Goal: Information Seeking & Learning: Learn about a topic

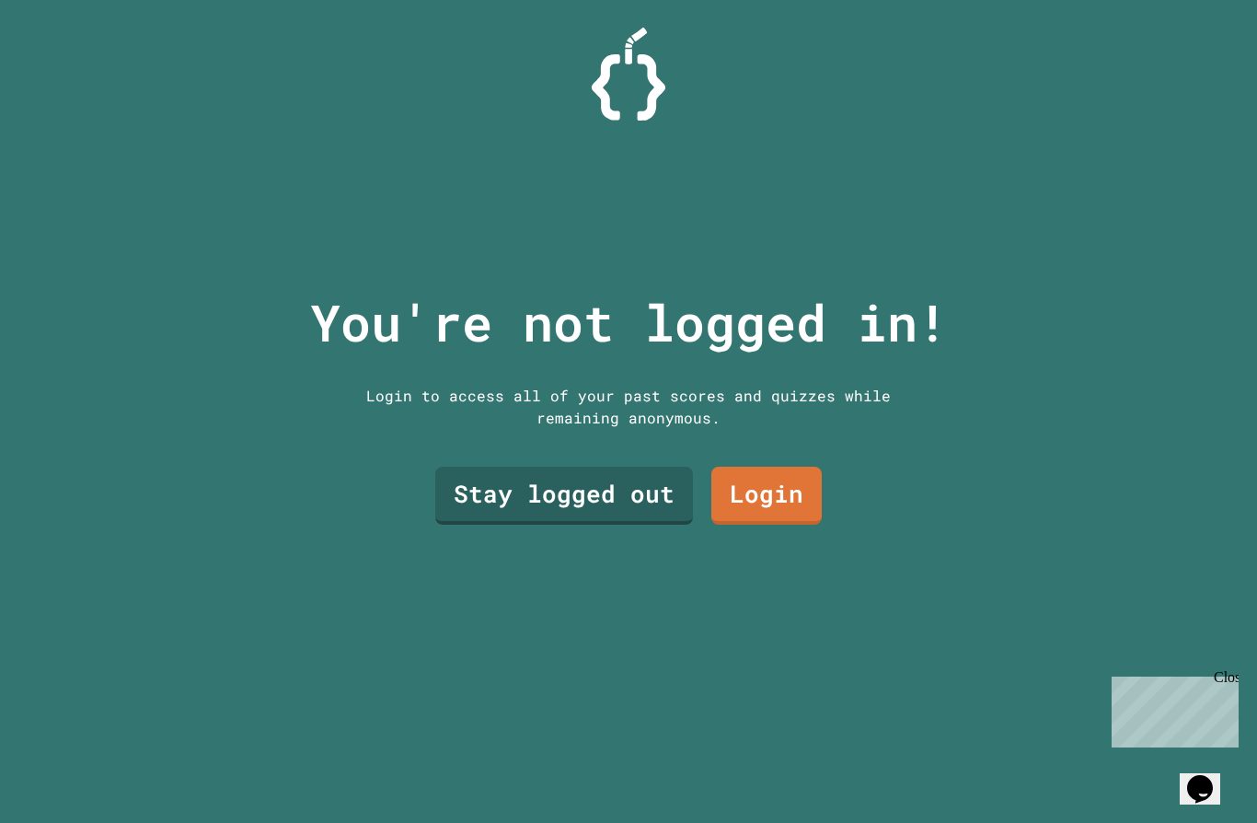
click at [549, 525] on link "Stay logged out" at bounding box center [564, 496] width 258 height 58
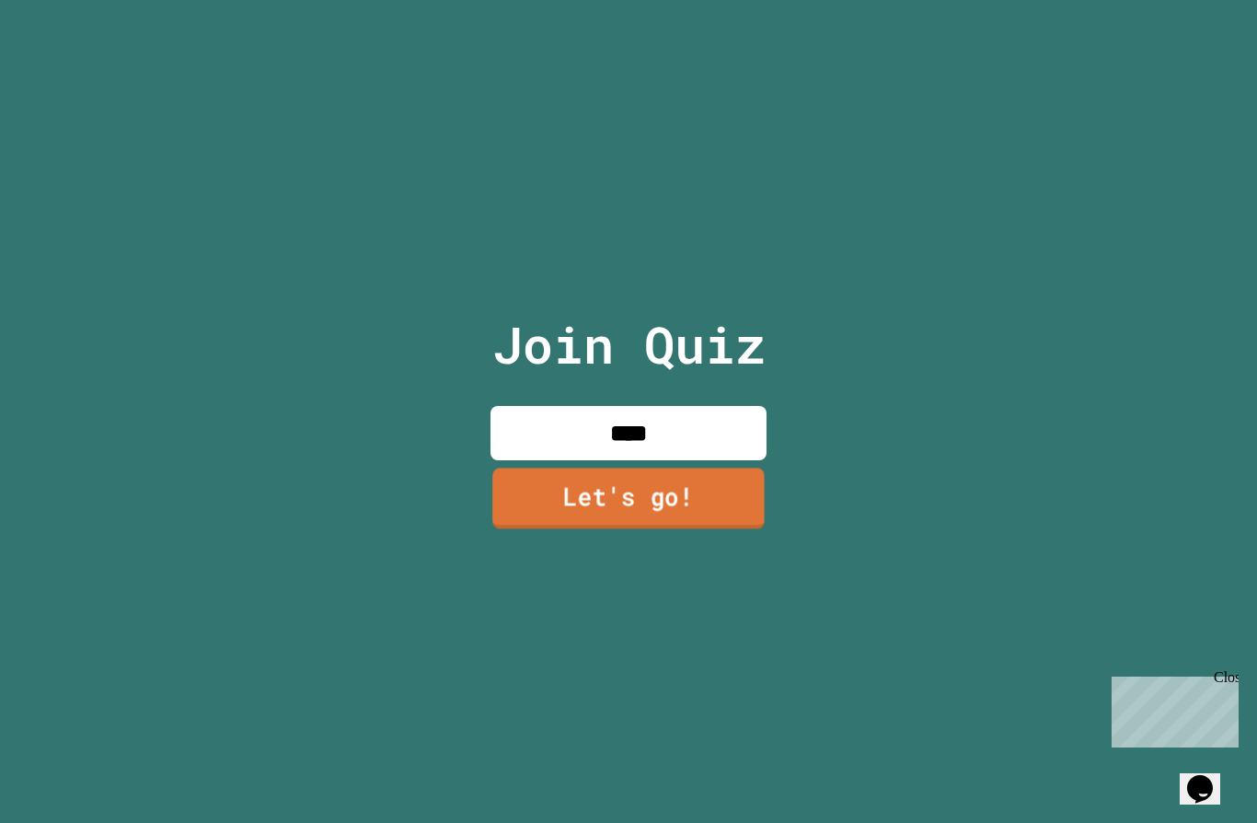
type input "****"
click at [651, 529] on link "Let's go!" at bounding box center [629, 499] width 272 height 61
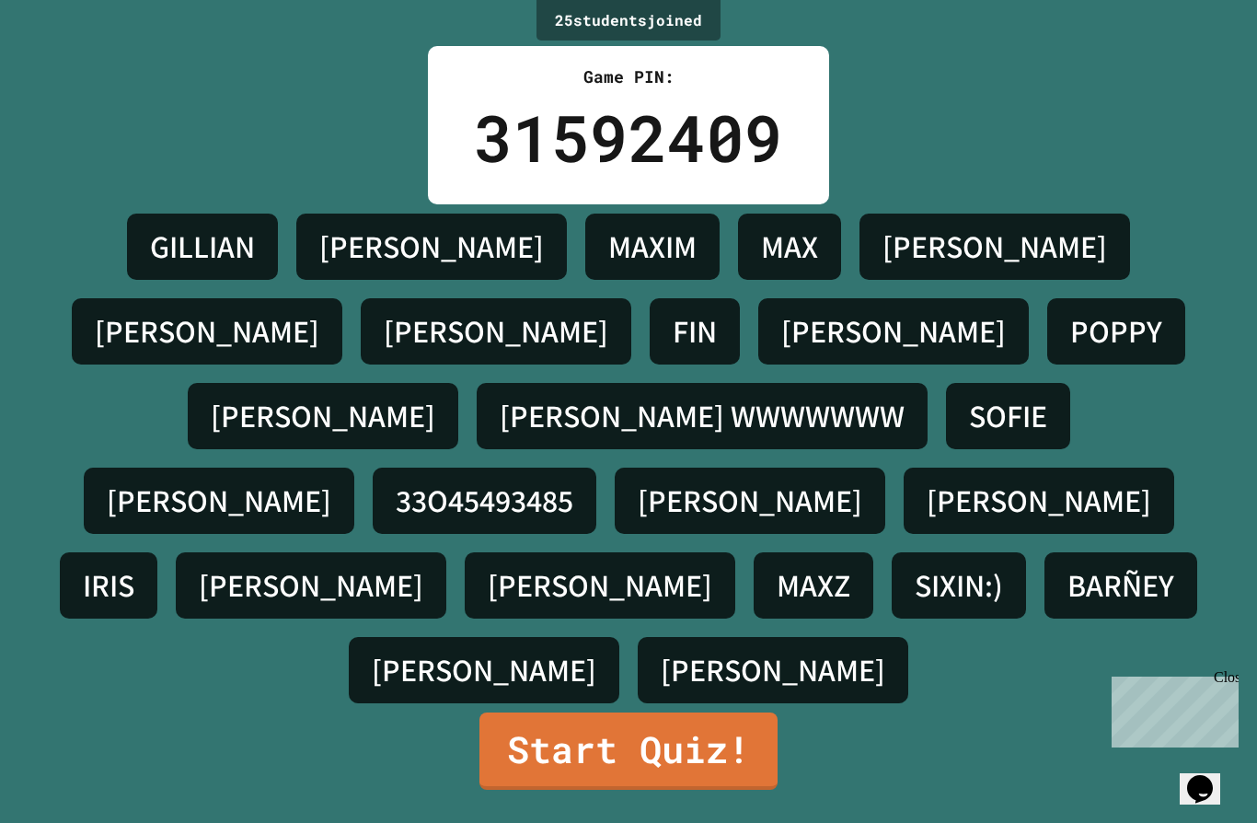
scroll to position [80, 0]
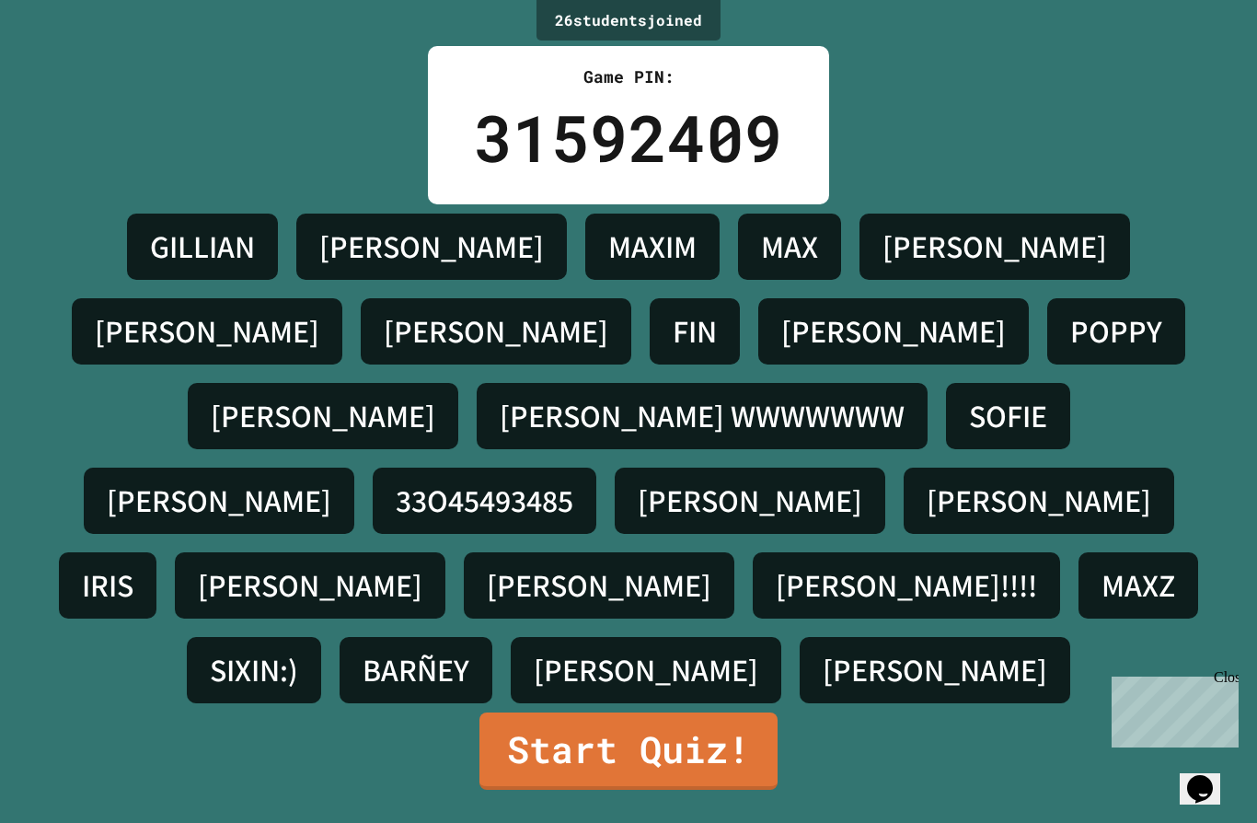
click at [688, 734] on link "Start Quiz!" at bounding box center [629, 750] width 298 height 77
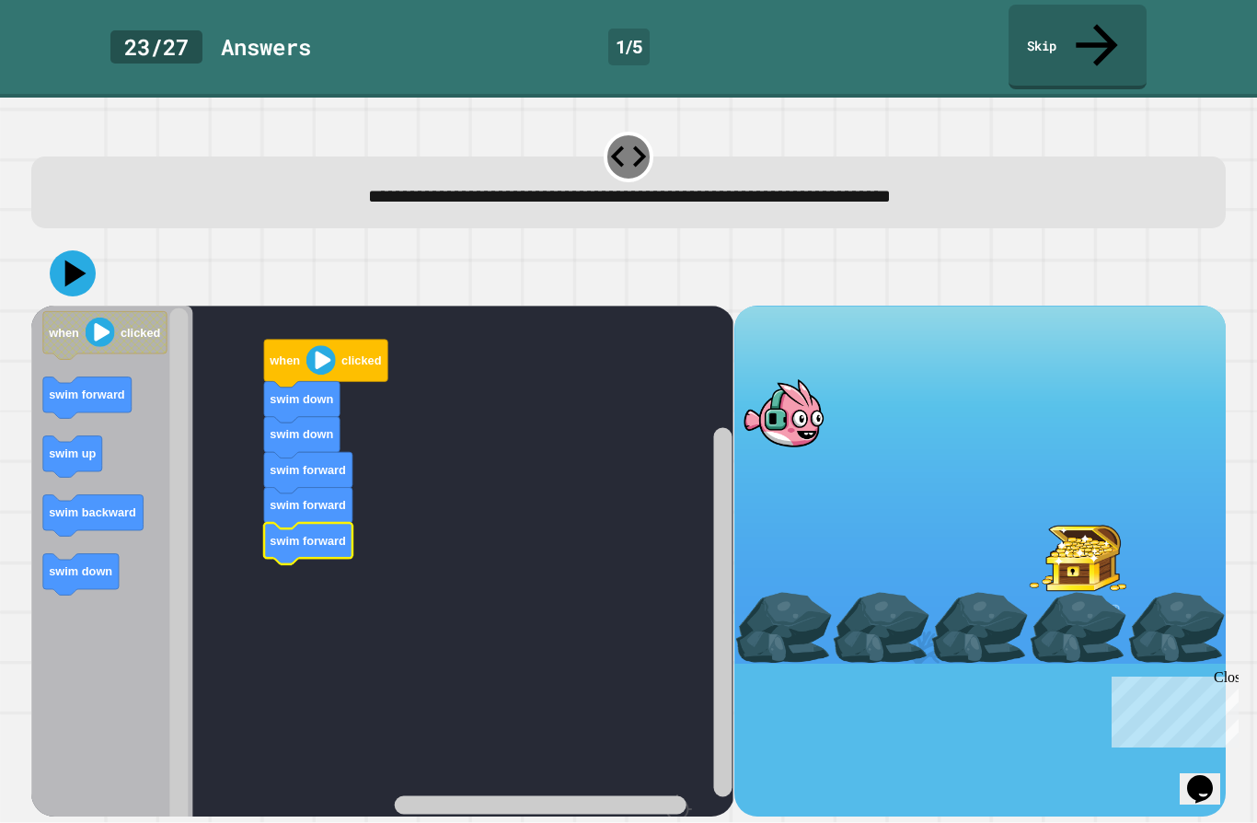
click at [72, 260] on icon at bounding box center [75, 273] width 21 height 27
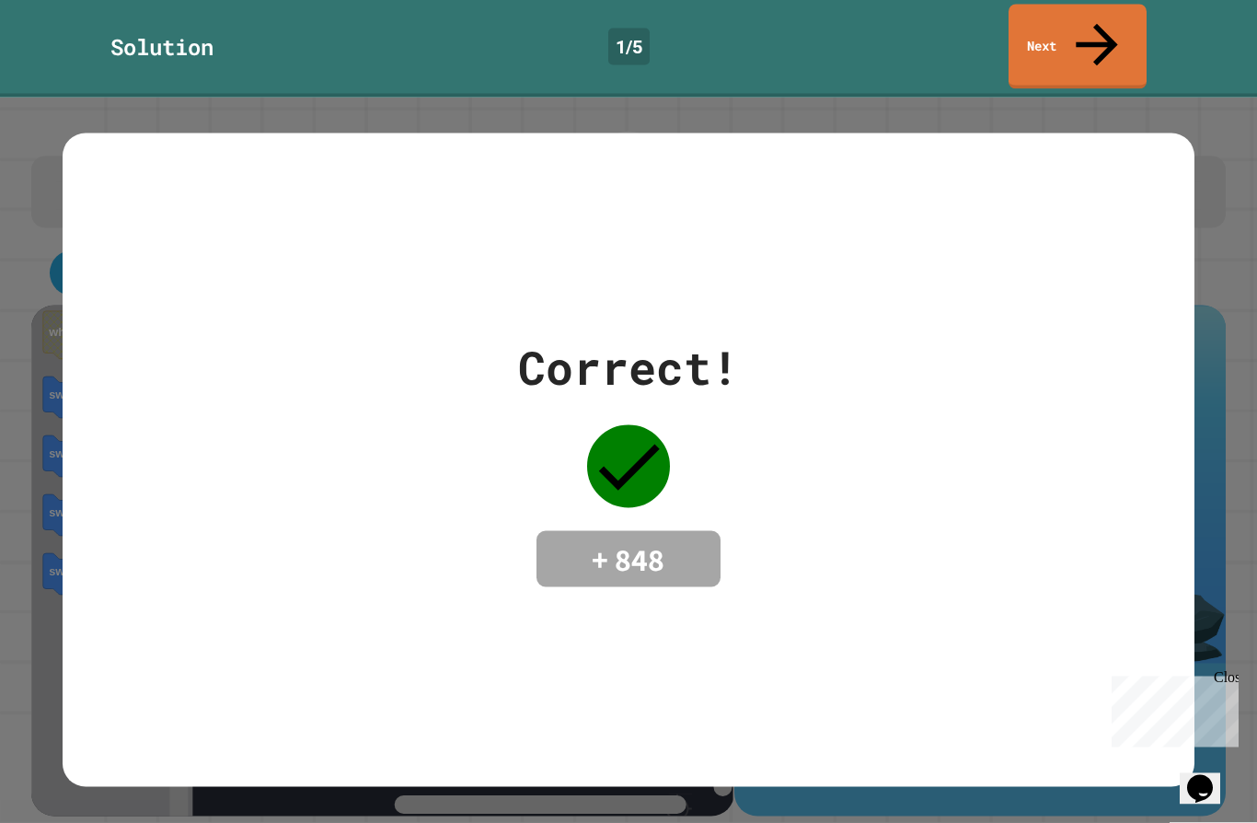
scroll to position [0, 0]
click at [1074, 32] on link "Next" at bounding box center [1078, 47] width 138 height 85
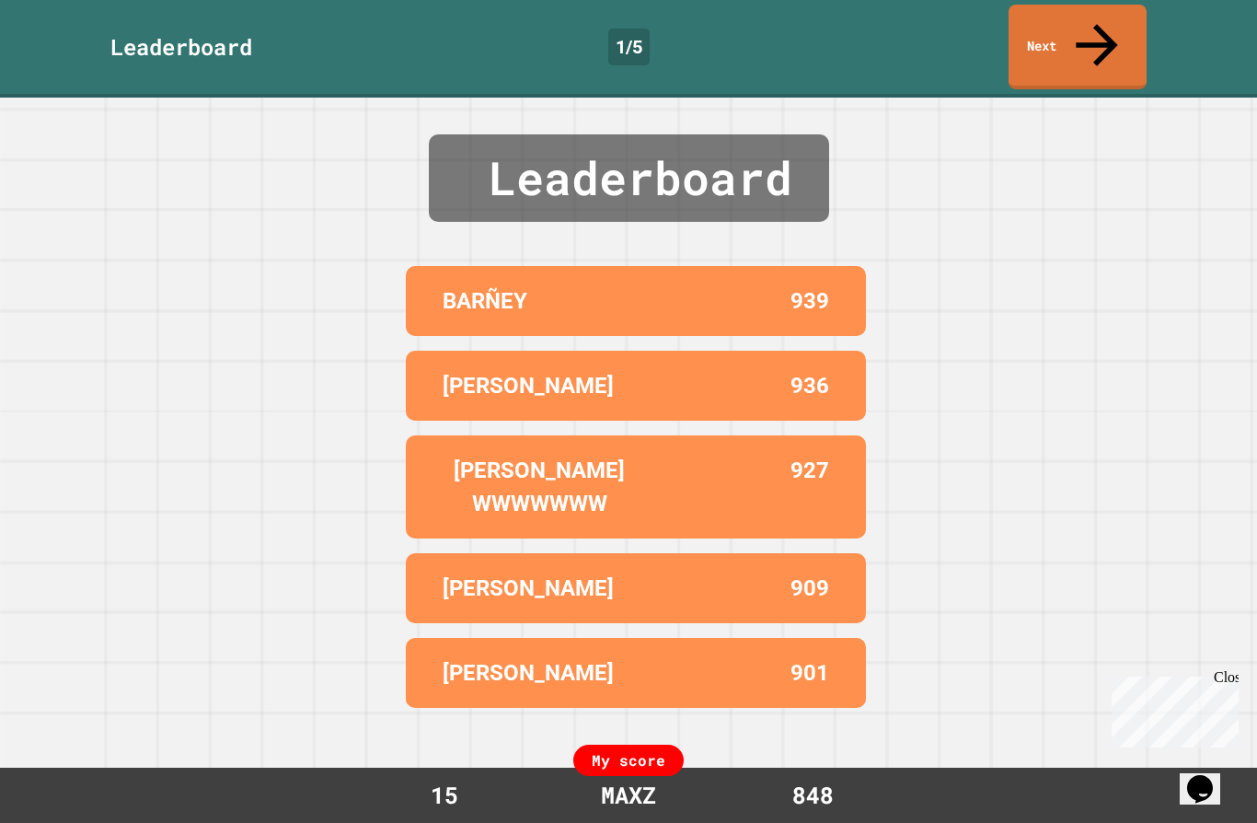
click at [1088, 27] on icon at bounding box center [1097, 45] width 63 height 63
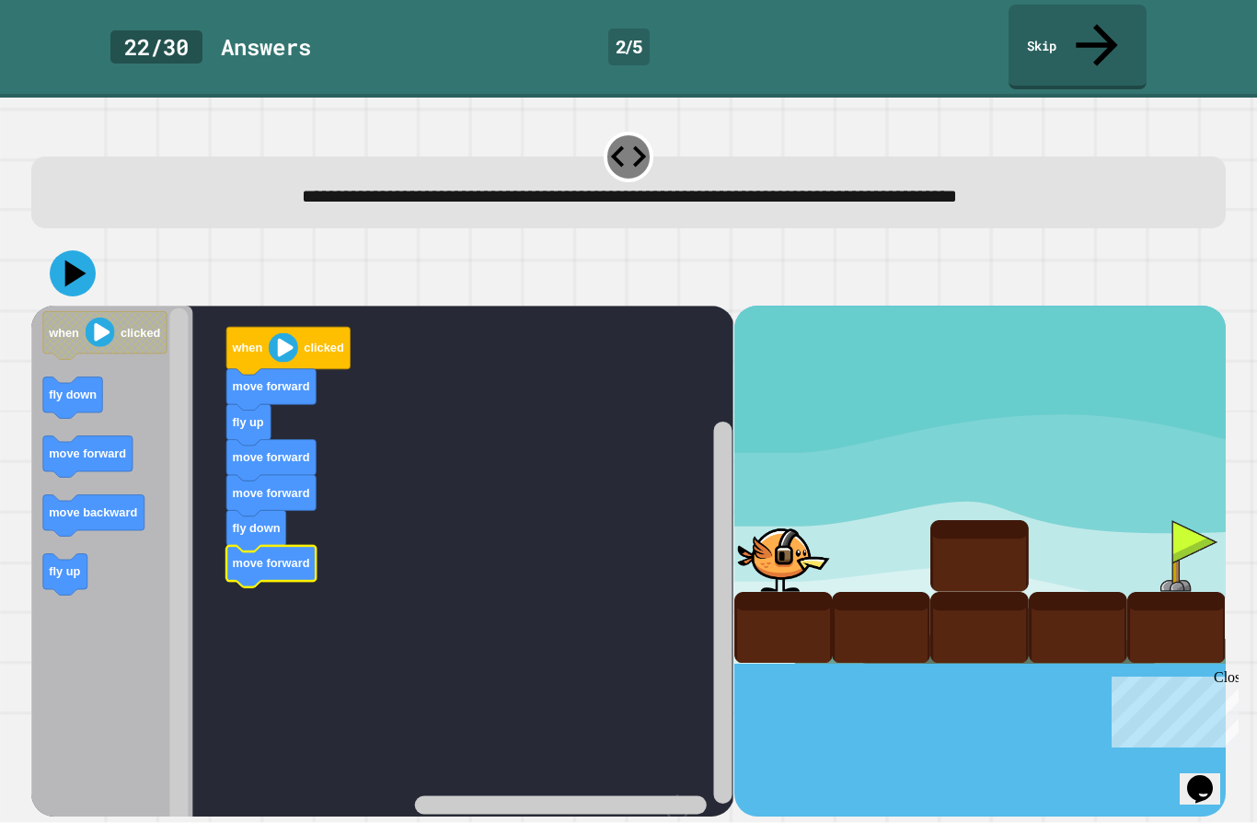
click at [62, 250] on icon at bounding box center [73, 273] width 46 height 46
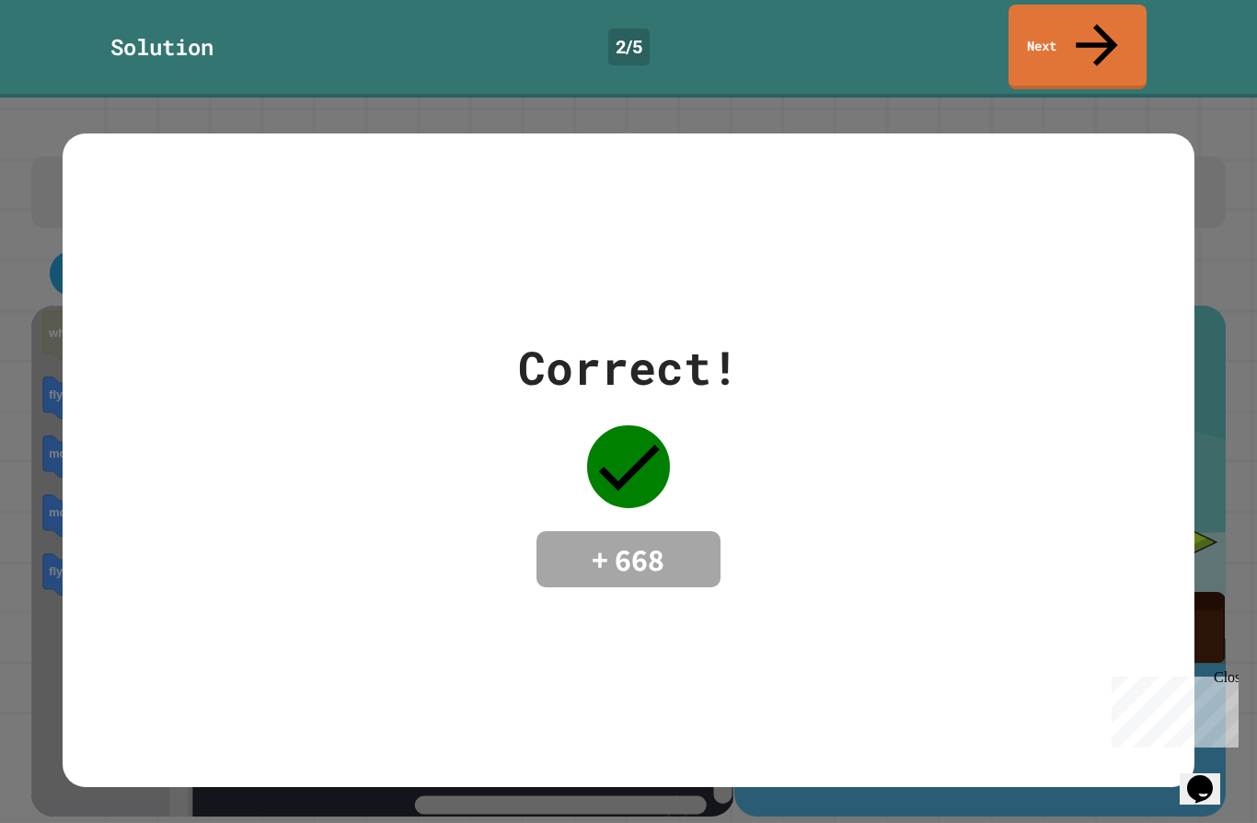
click at [1086, 29] on link "Next" at bounding box center [1078, 47] width 138 height 85
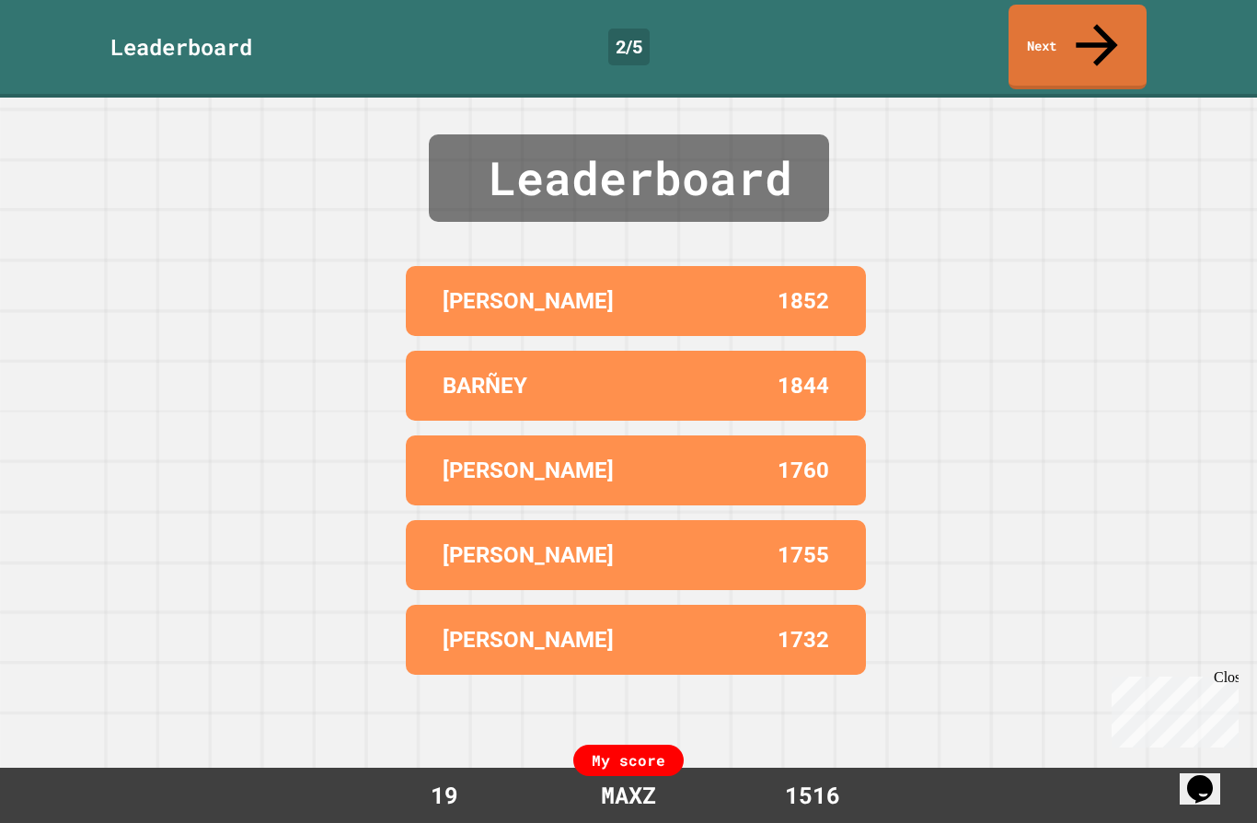
click at [1075, 22] on link "Next" at bounding box center [1078, 47] width 138 height 85
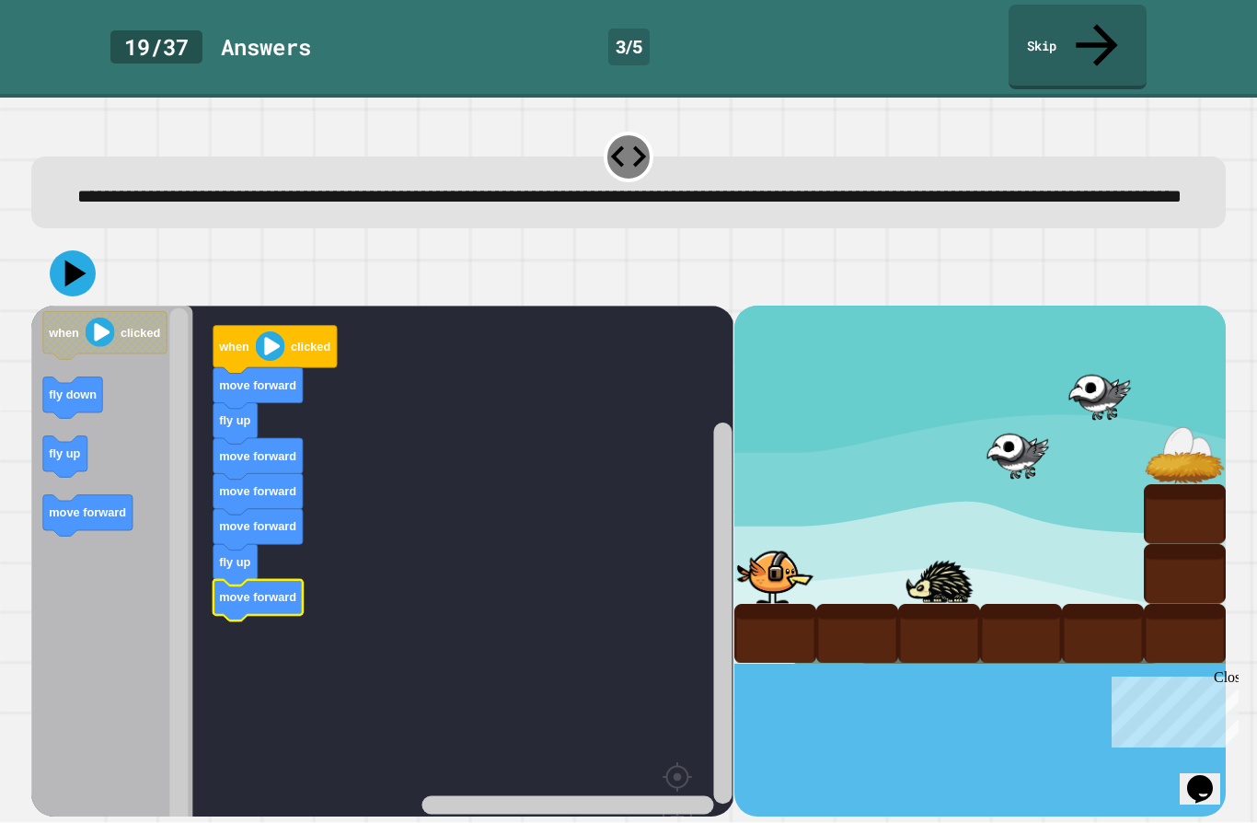
click at [74, 265] on icon at bounding box center [75, 273] width 21 height 27
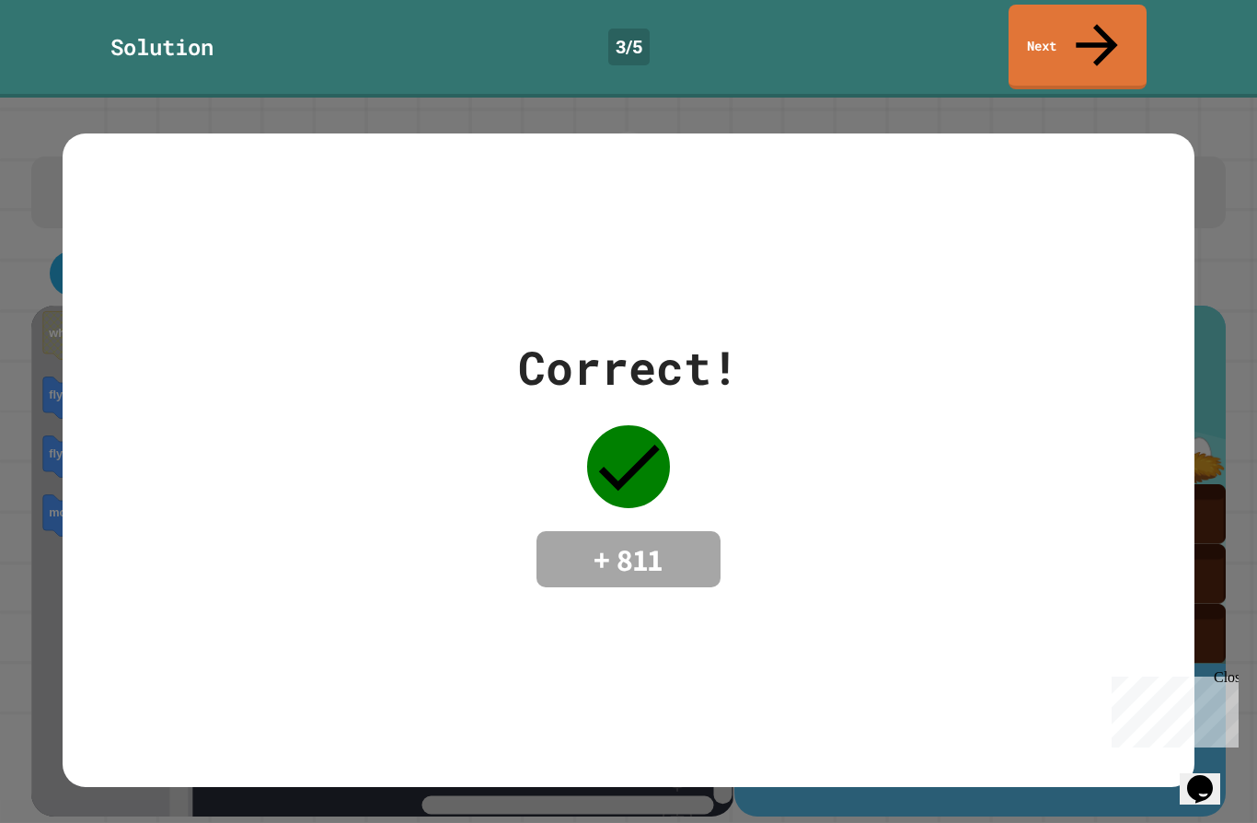
click at [1086, 27] on link "Next" at bounding box center [1078, 47] width 138 height 85
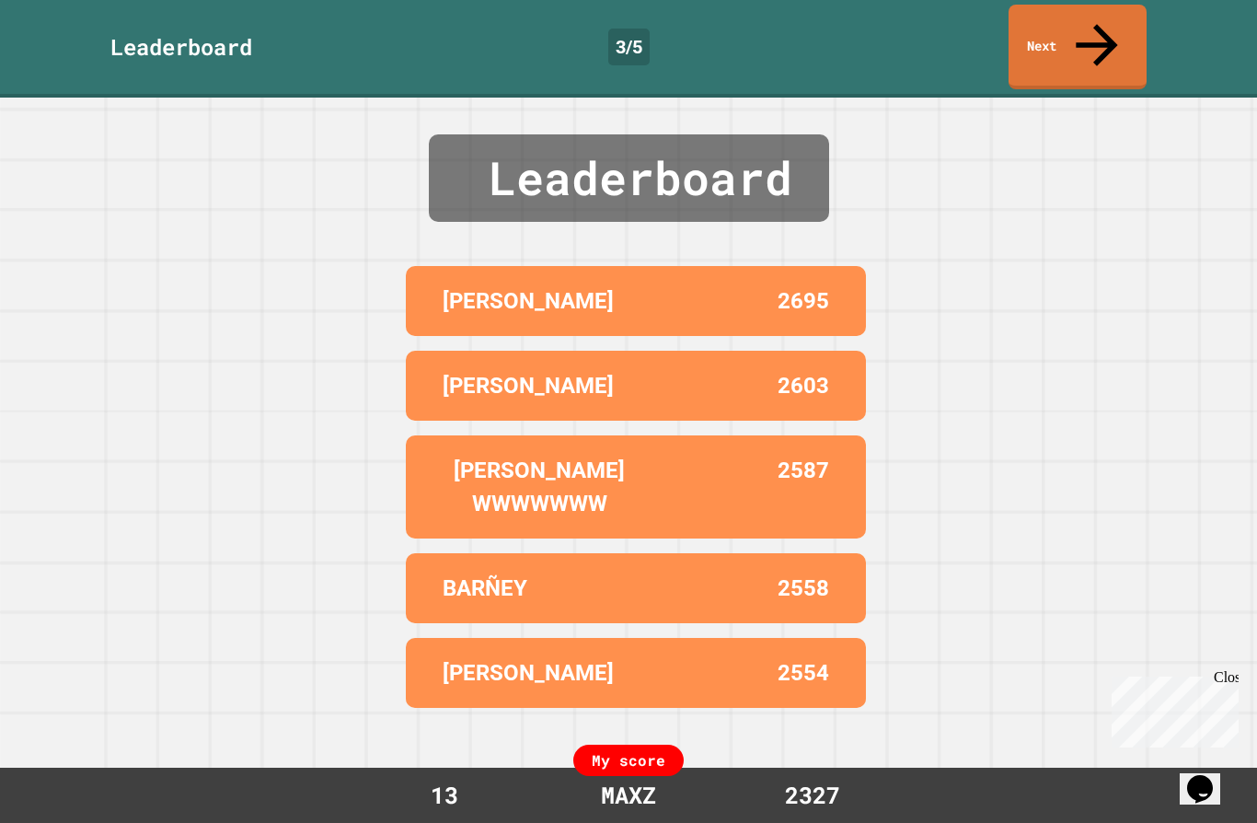
click at [1104, 22] on icon at bounding box center [1097, 45] width 63 height 63
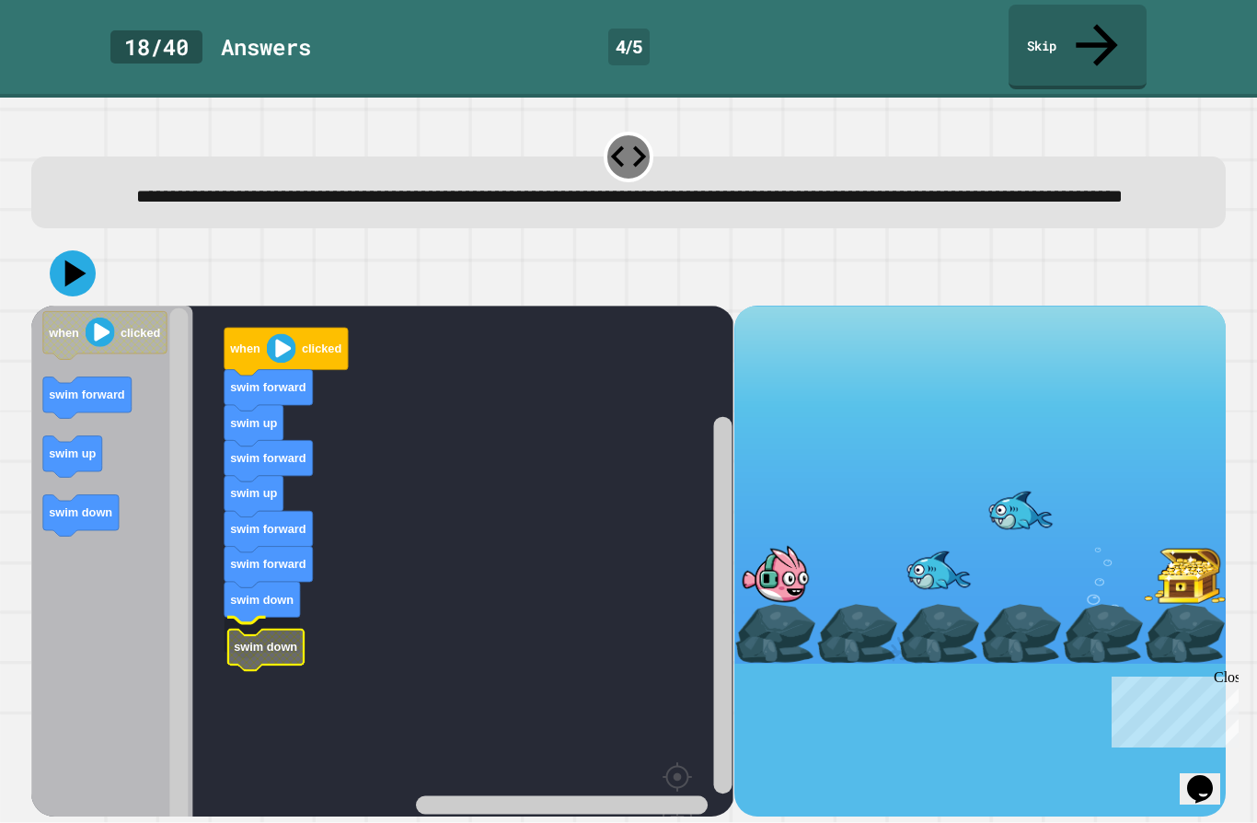
click at [277, 630] on icon "Blockly Workspace" at bounding box center [265, 650] width 75 height 41
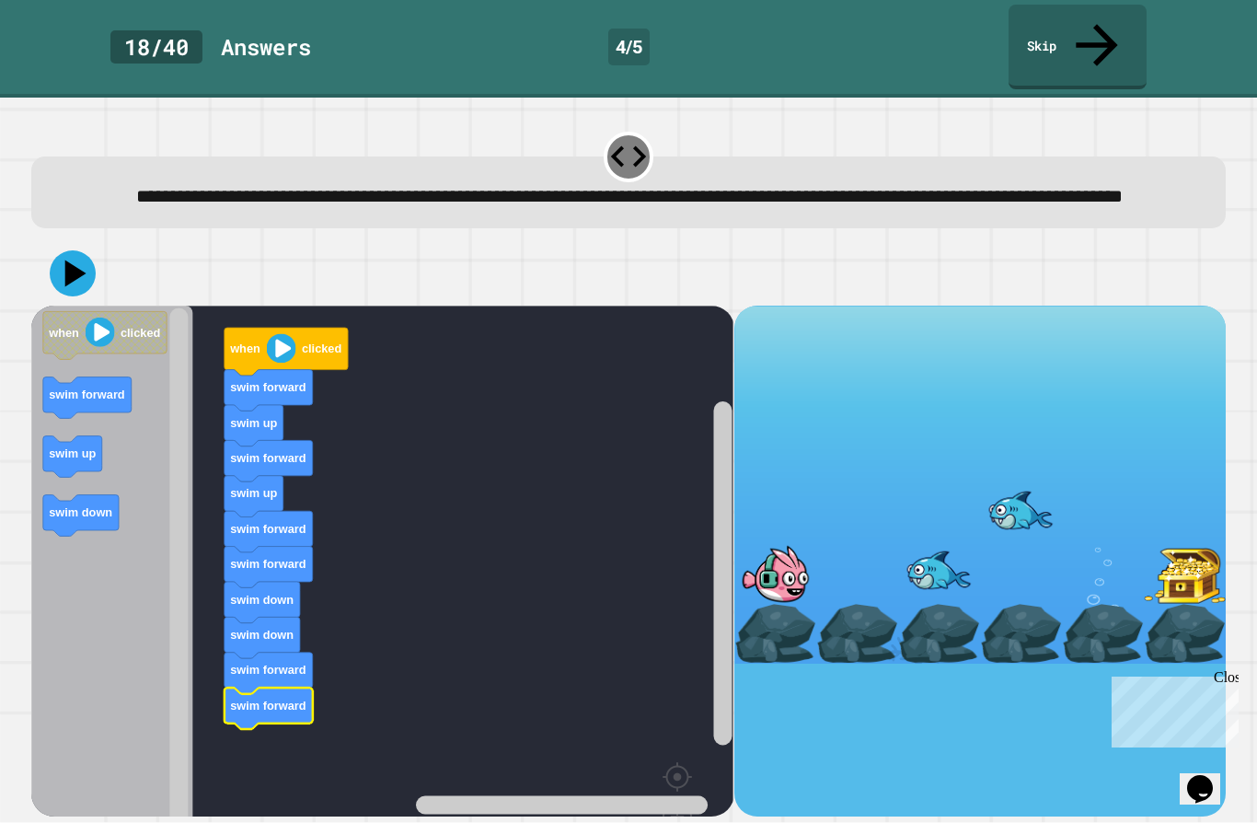
click at [62, 266] on icon at bounding box center [73, 273] width 46 height 46
click at [66, 251] on icon at bounding box center [73, 273] width 46 height 46
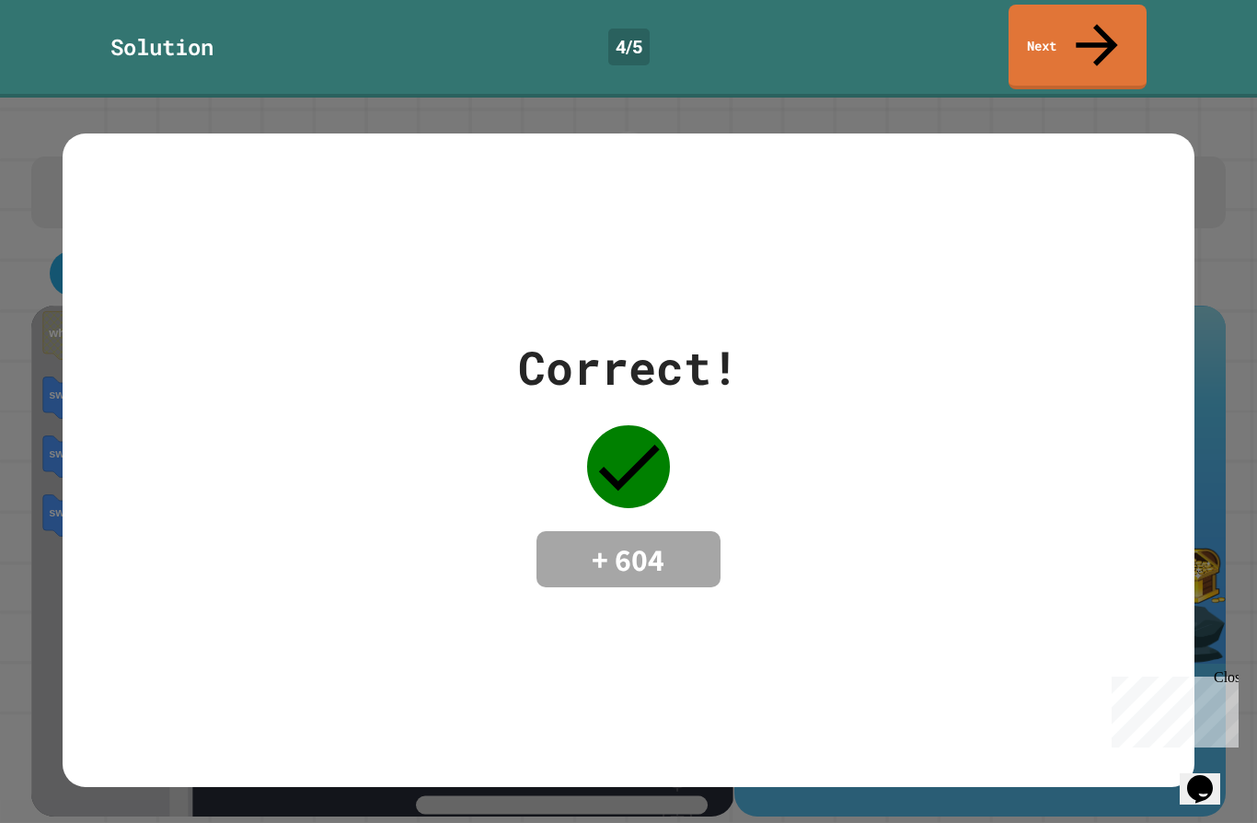
click at [1088, 26] on icon at bounding box center [1097, 45] width 63 height 63
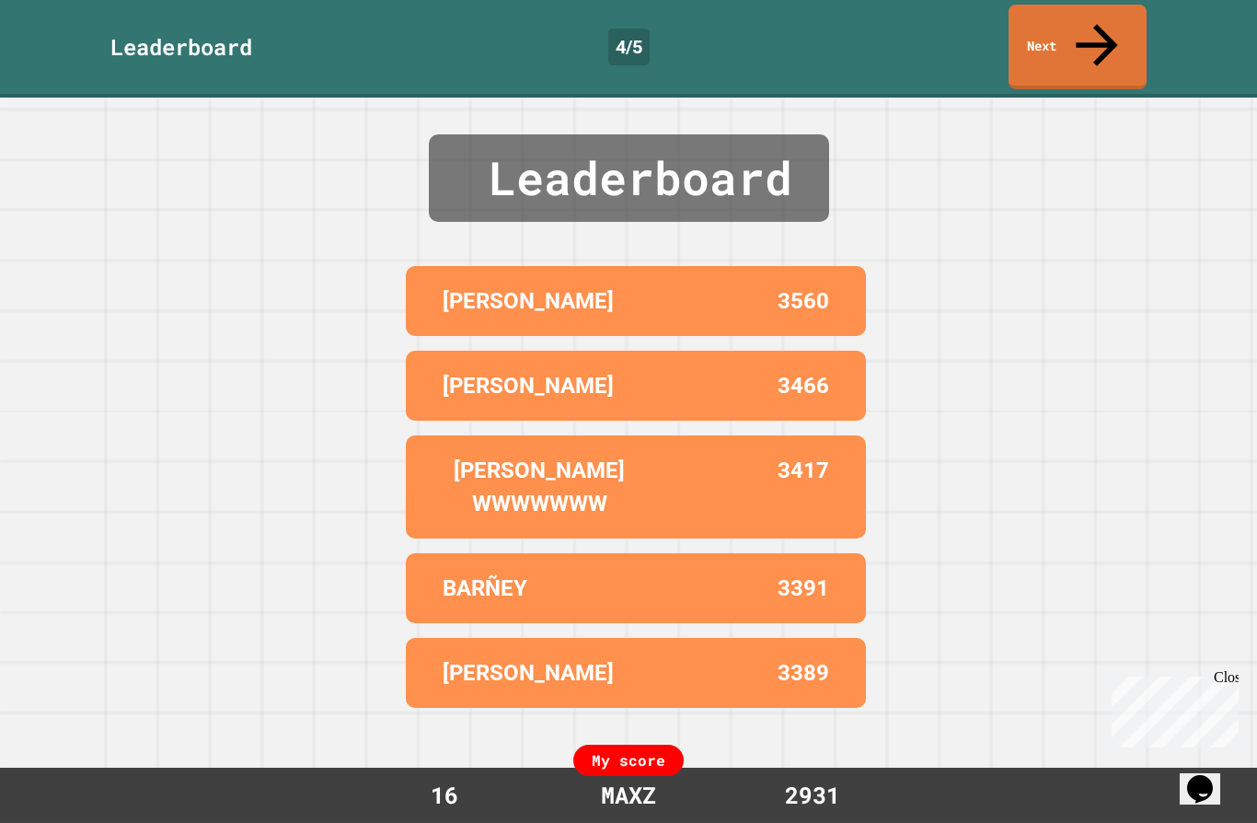
click at [1071, 31] on link "Next" at bounding box center [1078, 47] width 138 height 85
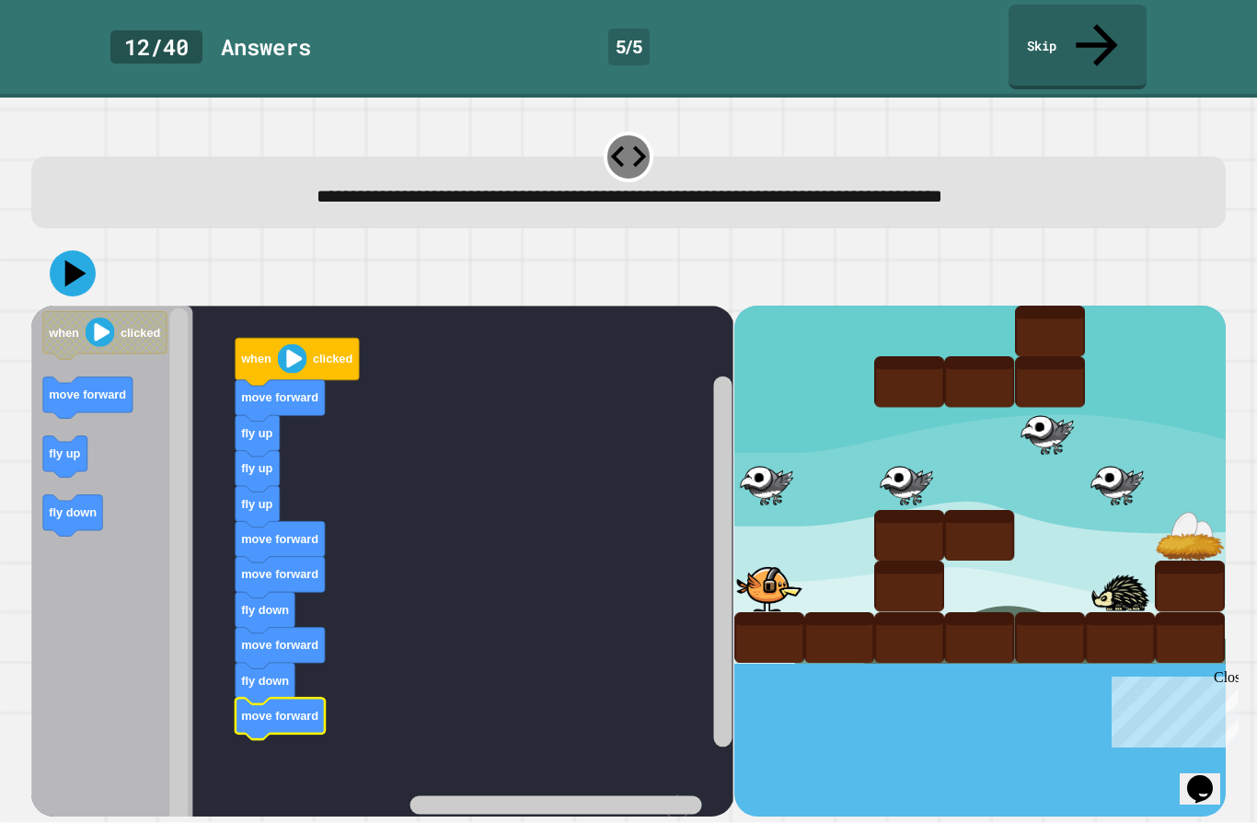
click at [760, 561] on div at bounding box center [770, 586] width 70 height 51
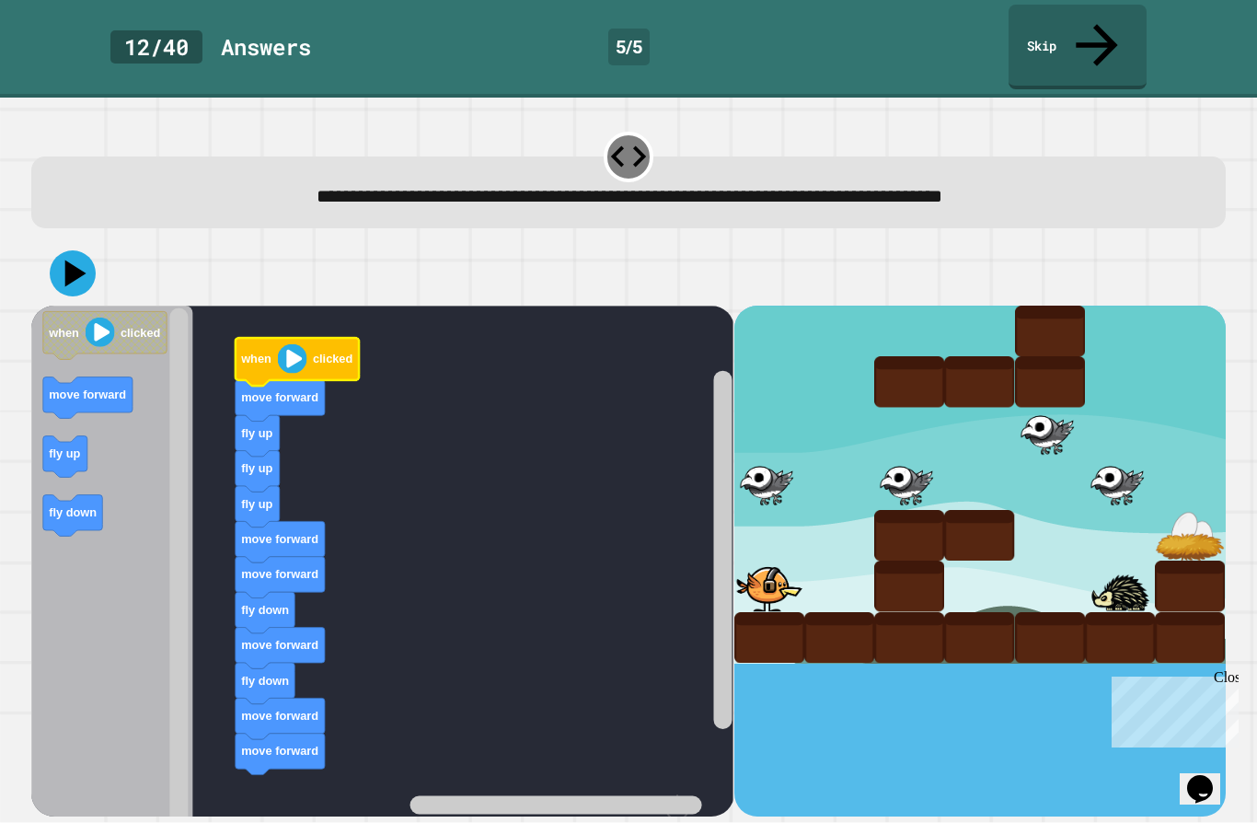
click at [307, 344] on image "Blockly Workspace" at bounding box center [292, 358] width 29 height 29
click at [73, 260] on icon at bounding box center [75, 273] width 21 height 27
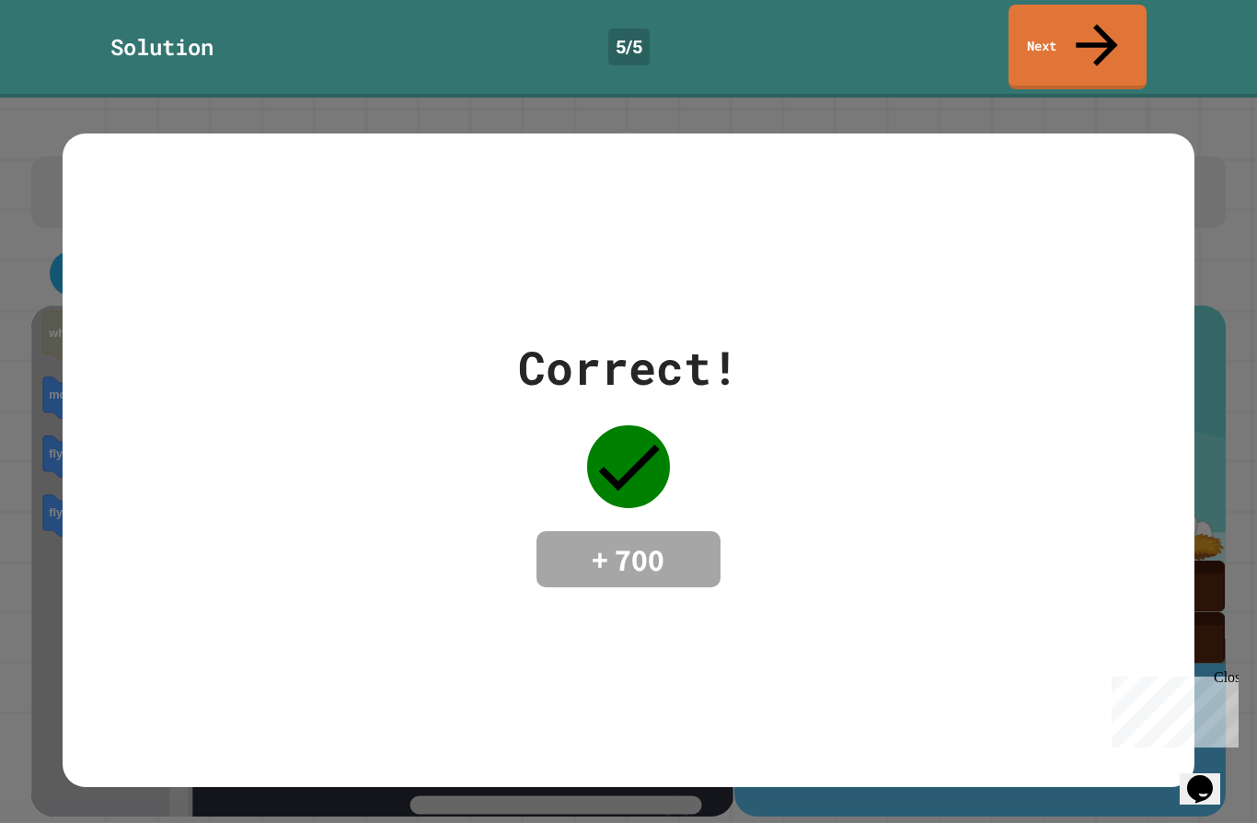
click at [1102, 29] on icon at bounding box center [1097, 45] width 63 height 63
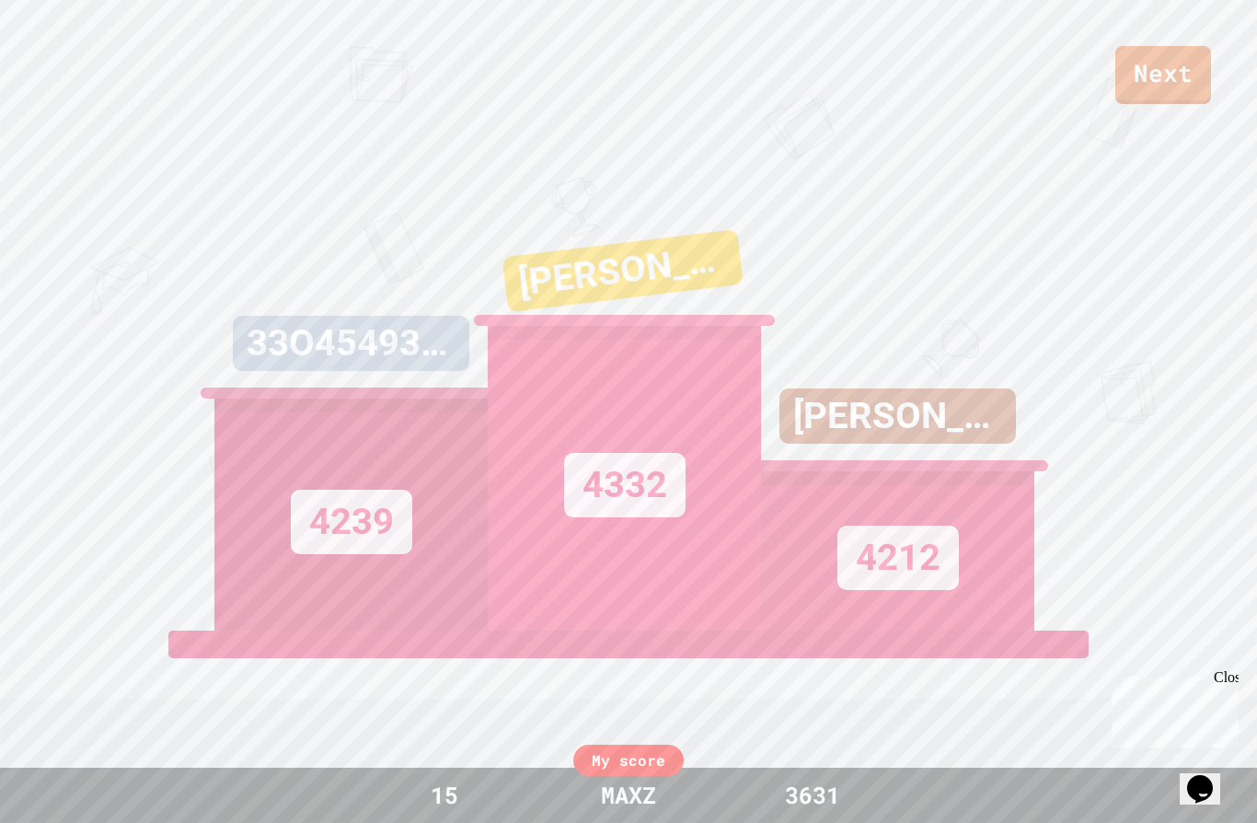
click at [1168, 78] on link "Next" at bounding box center [1164, 75] width 96 height 58
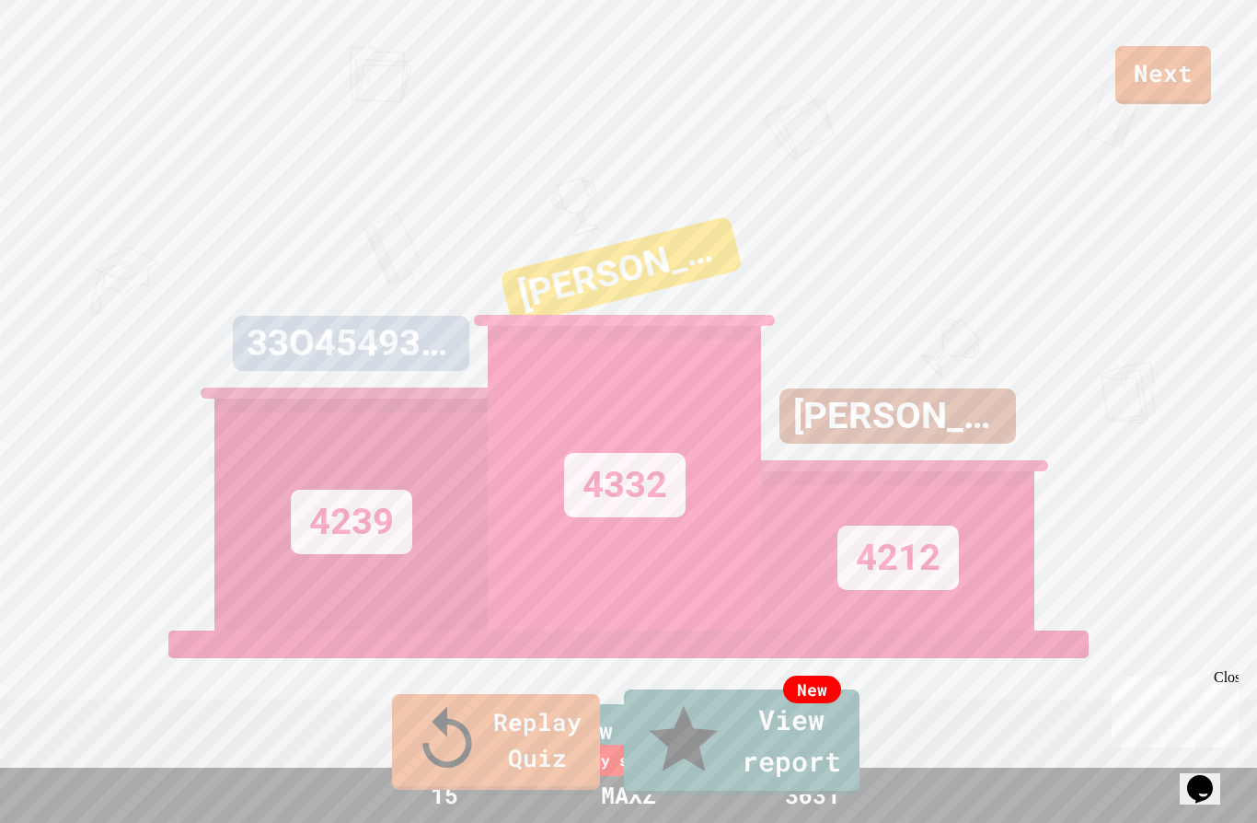
click at [538, 762] on link "Replay Quiz" at bounding box center [496, 742] width 208 height 96
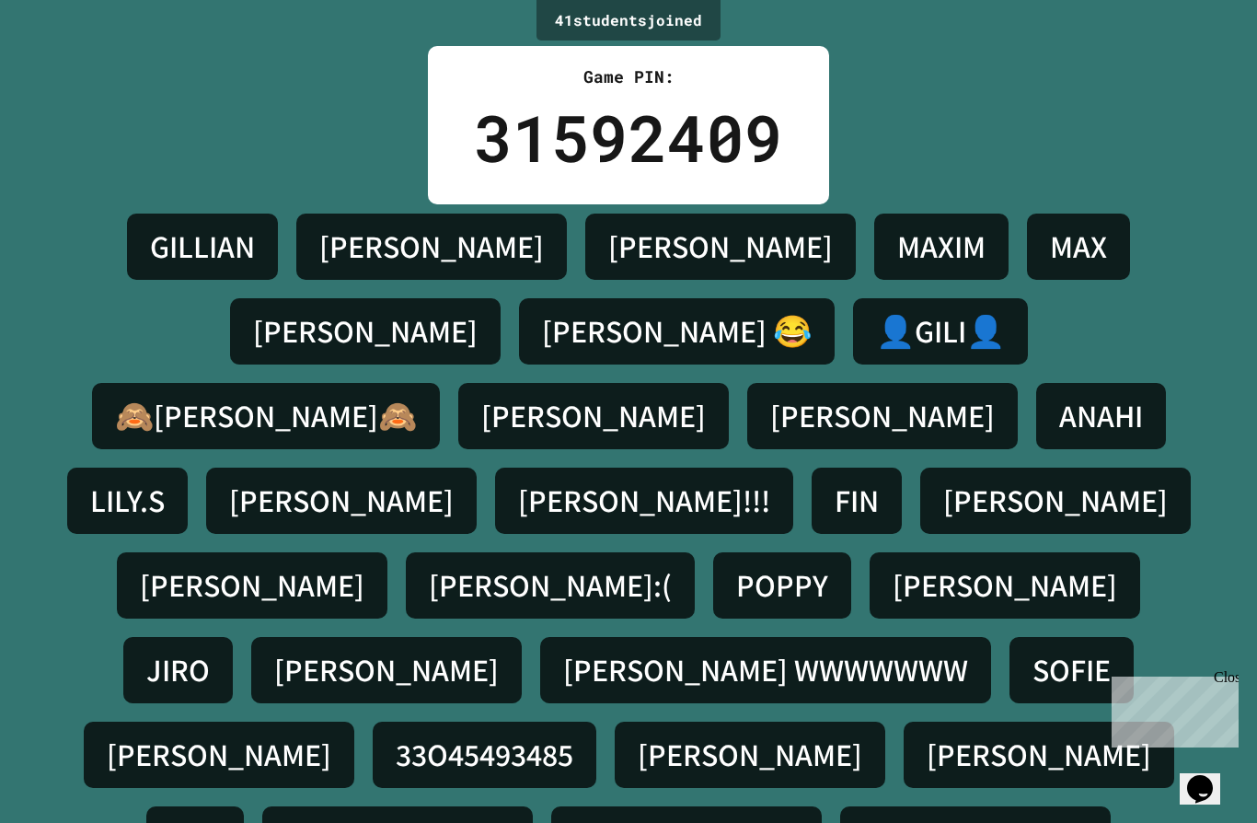
scroll to position [80, 0]
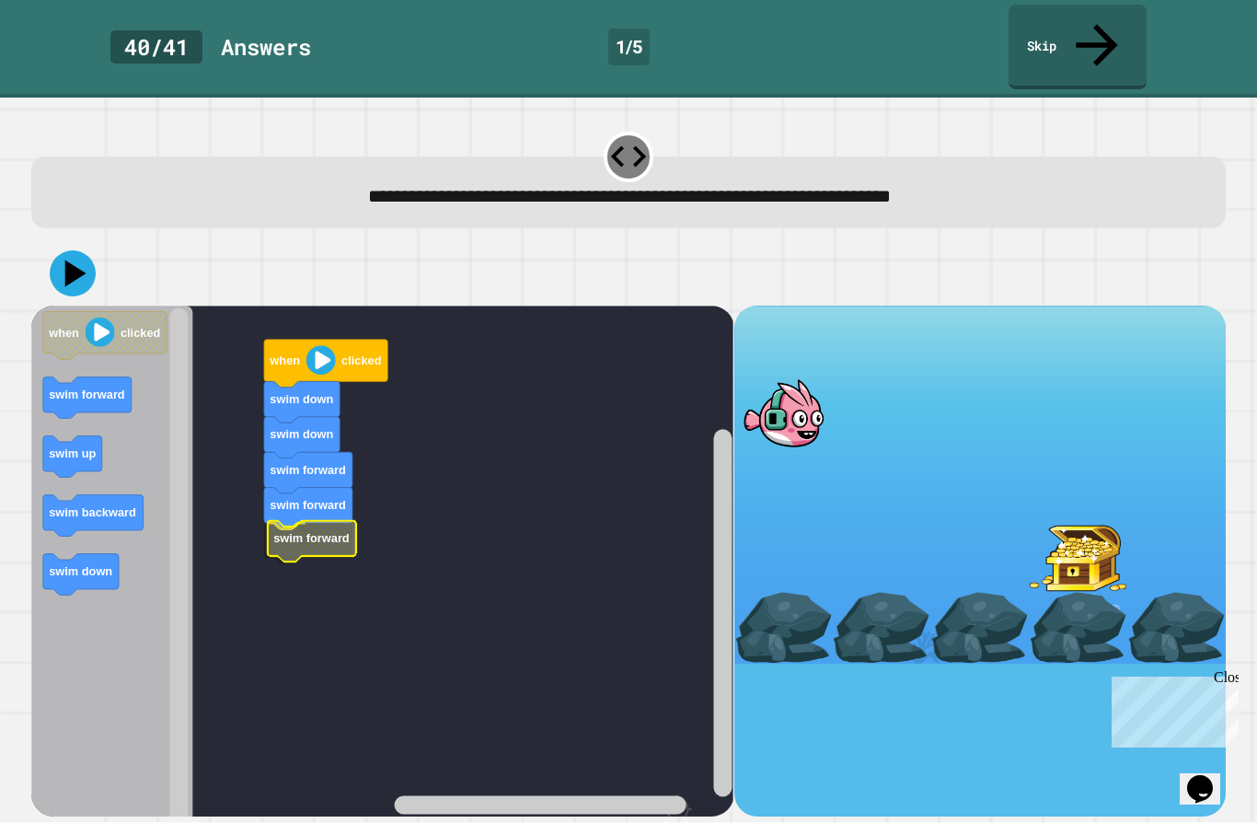
click at [345, 521] on icon "Blockly Workspace" at bounding box center [312, 541] width 88 height 41
click at [76, 260] on icon at bounding box center [75, 273] width 21 height 27
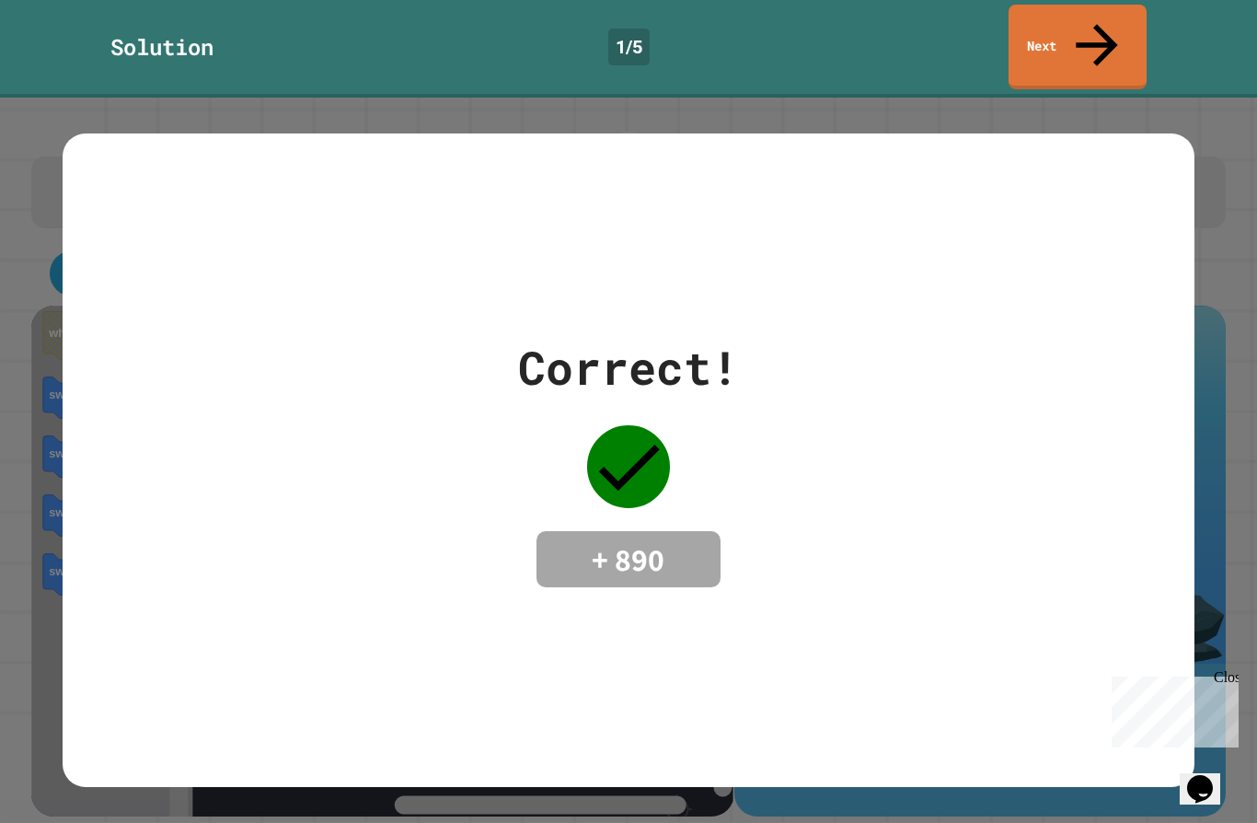
scroll to position [0, 0]
click at [1068, 26] on link "Next" at bounding box center [1078, 47] width 138 height 85
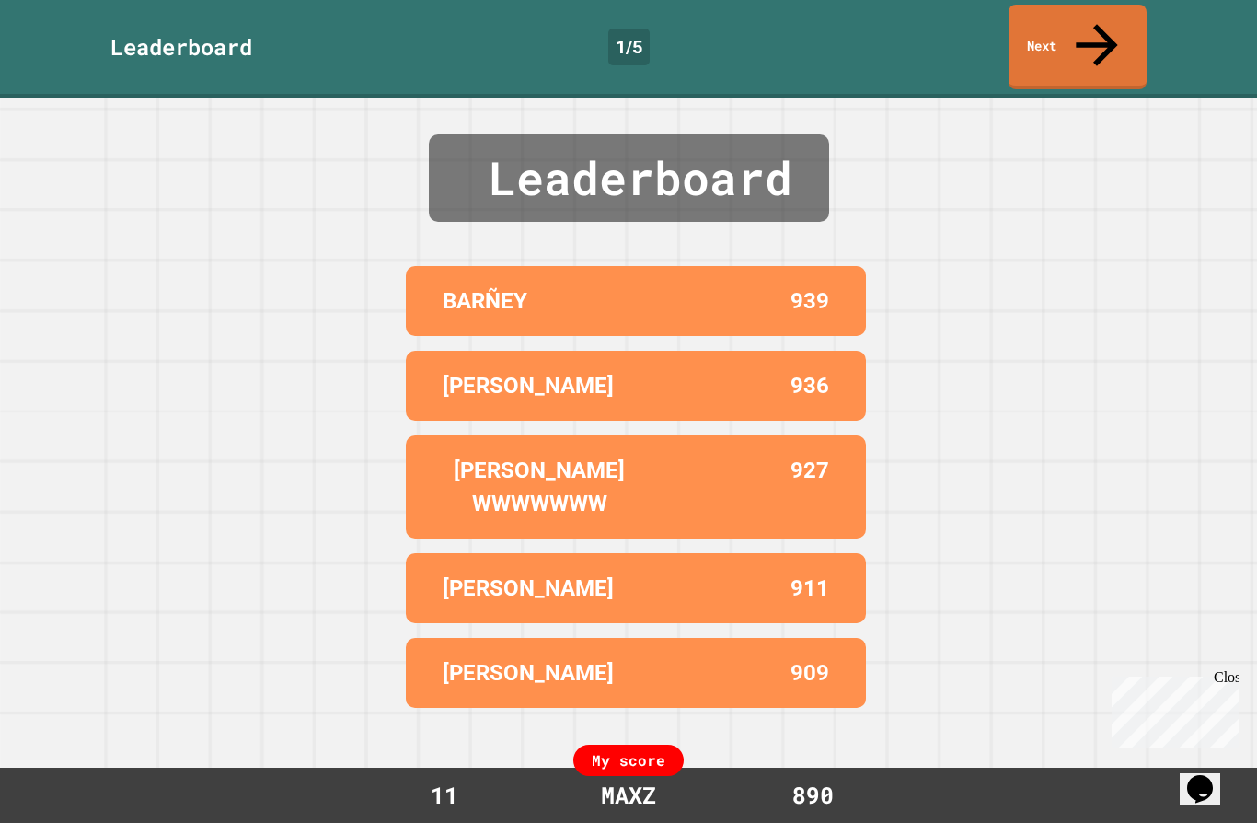
click at [1093, 29] on icon at bounding box center [1097, 45] width 63 height 63
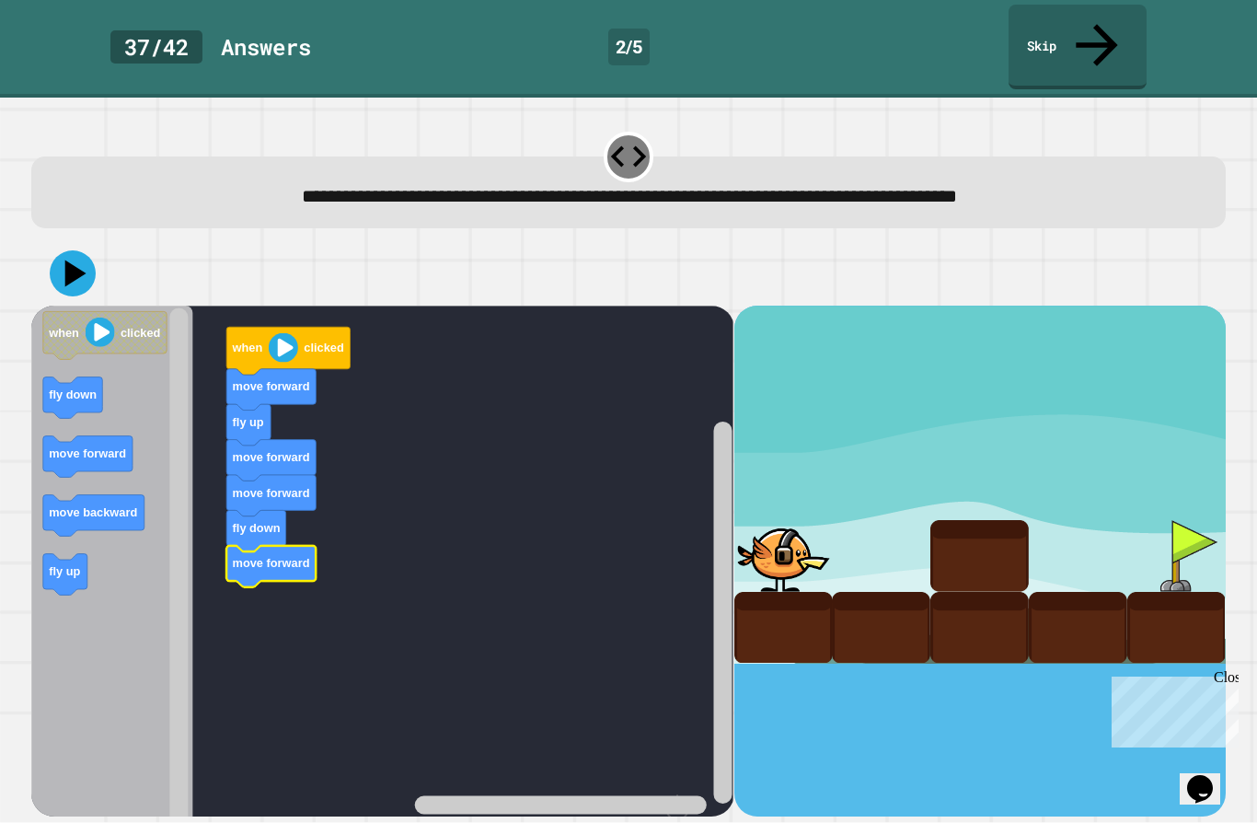
click at [73, 260] on icon at bounding box center [75, 273] width 21 height 27
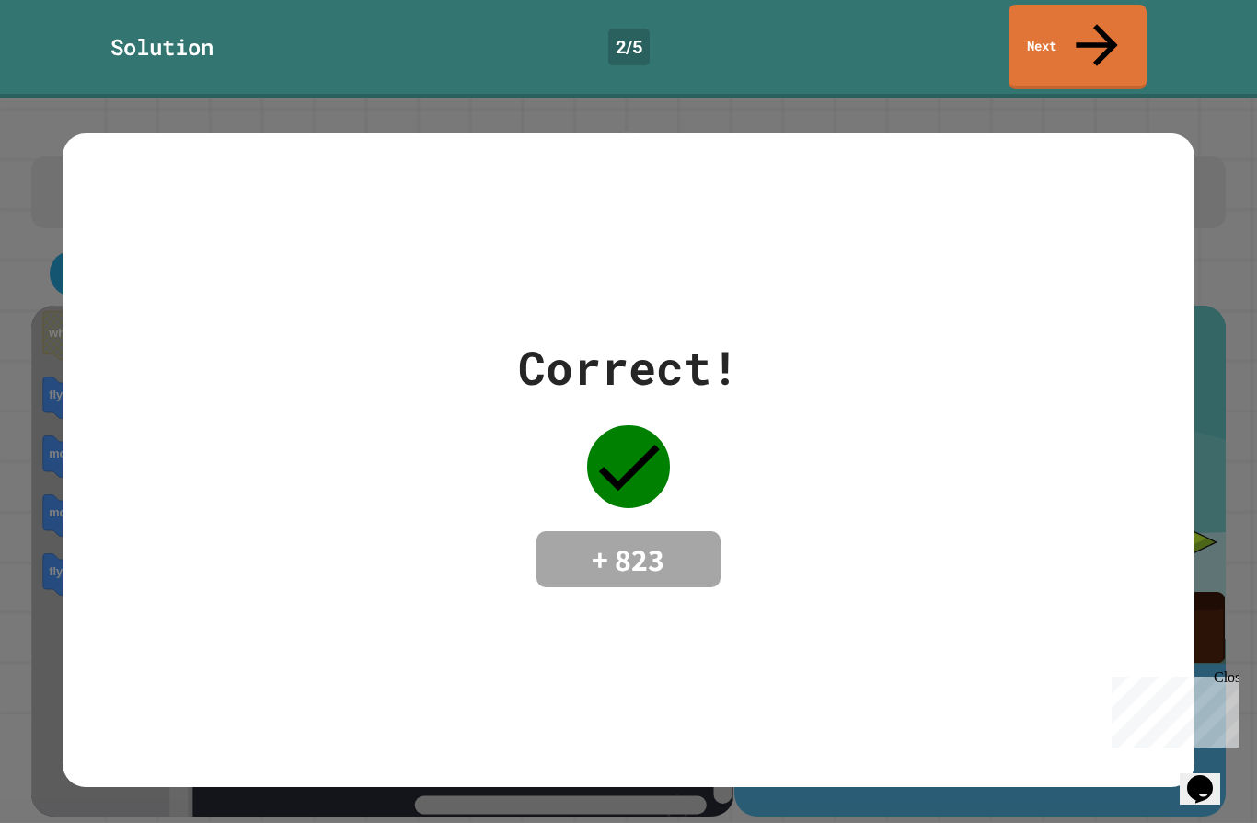
click at [1083, 19] on link "Next" at bounding box center [1078, 47] width 138 height 85
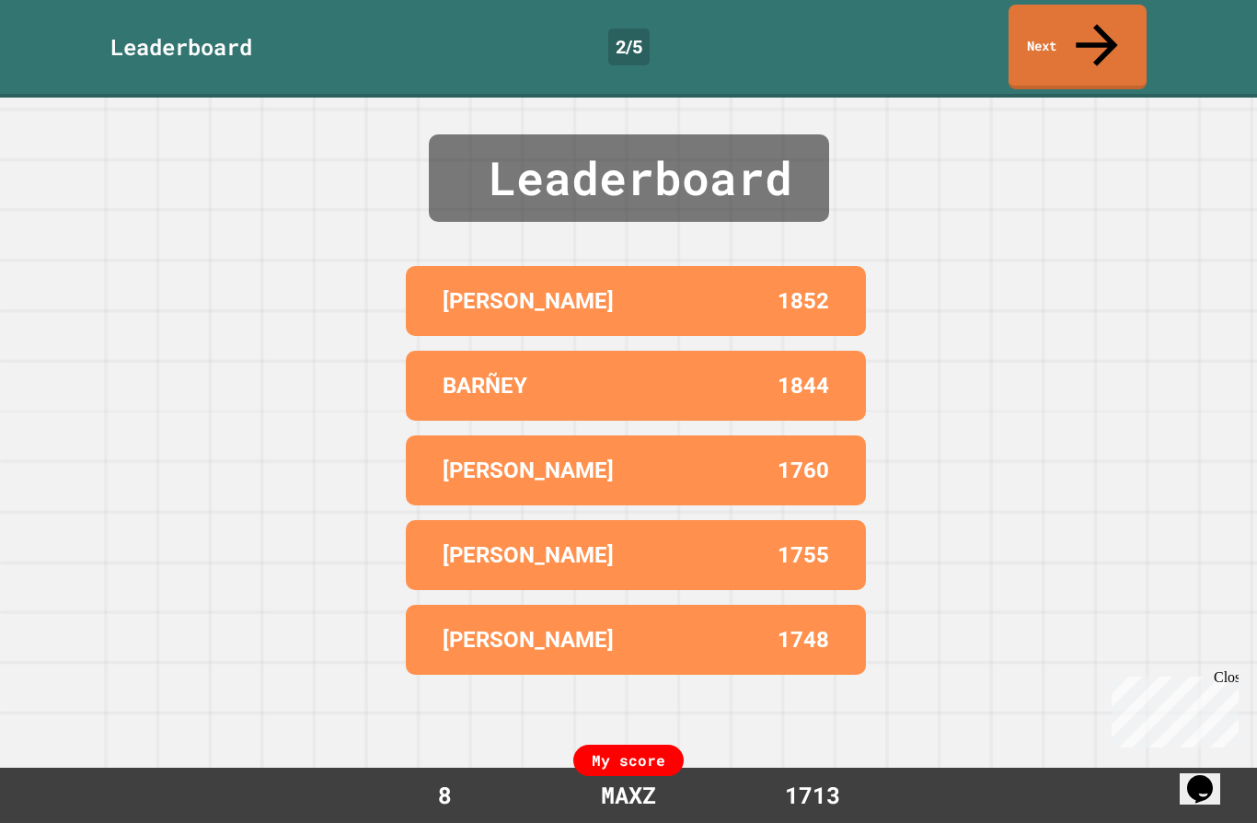
click at [1082, 19] on link "Next" at bounding box center [1078, 47] width 138 height 85
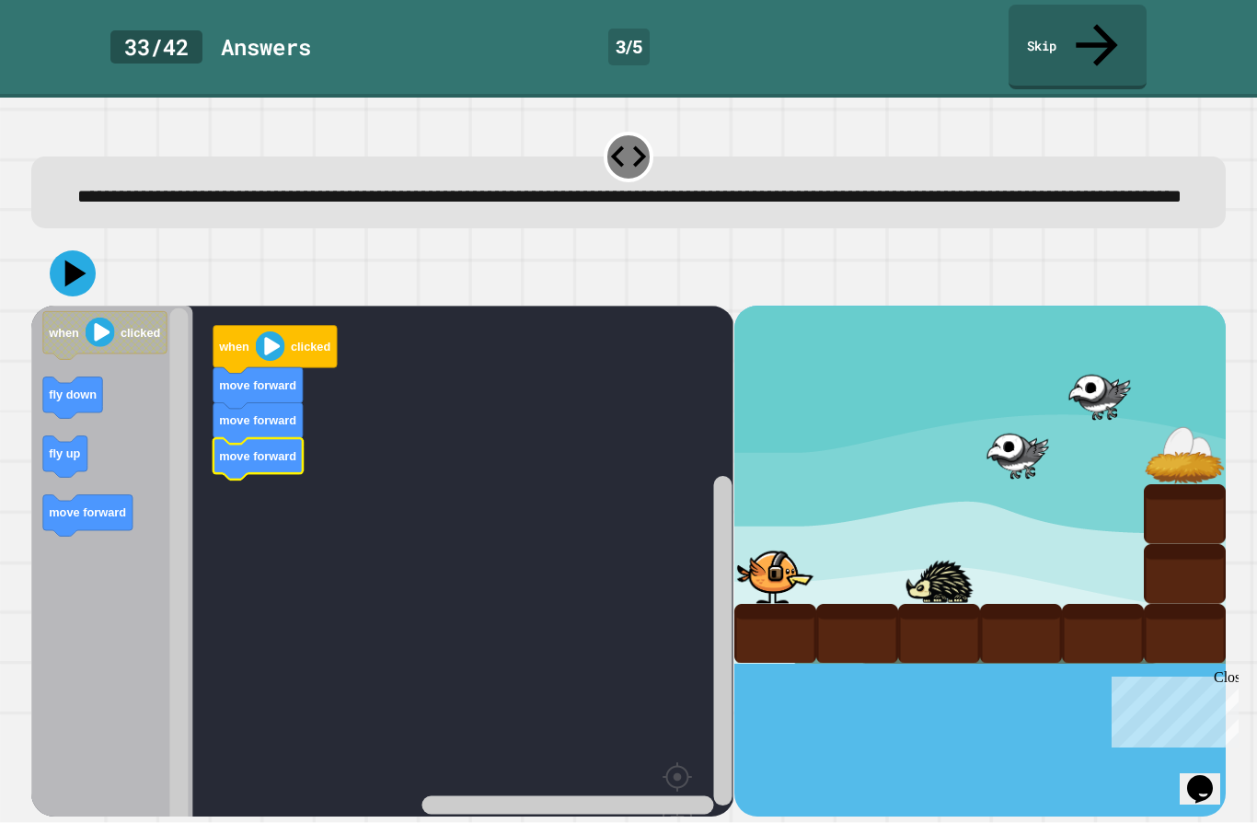
click at [66, 260] on icon at bounding box center [73, 273] width 46 height 46
